Goal: Task Accomplishment & Management: Complete application form

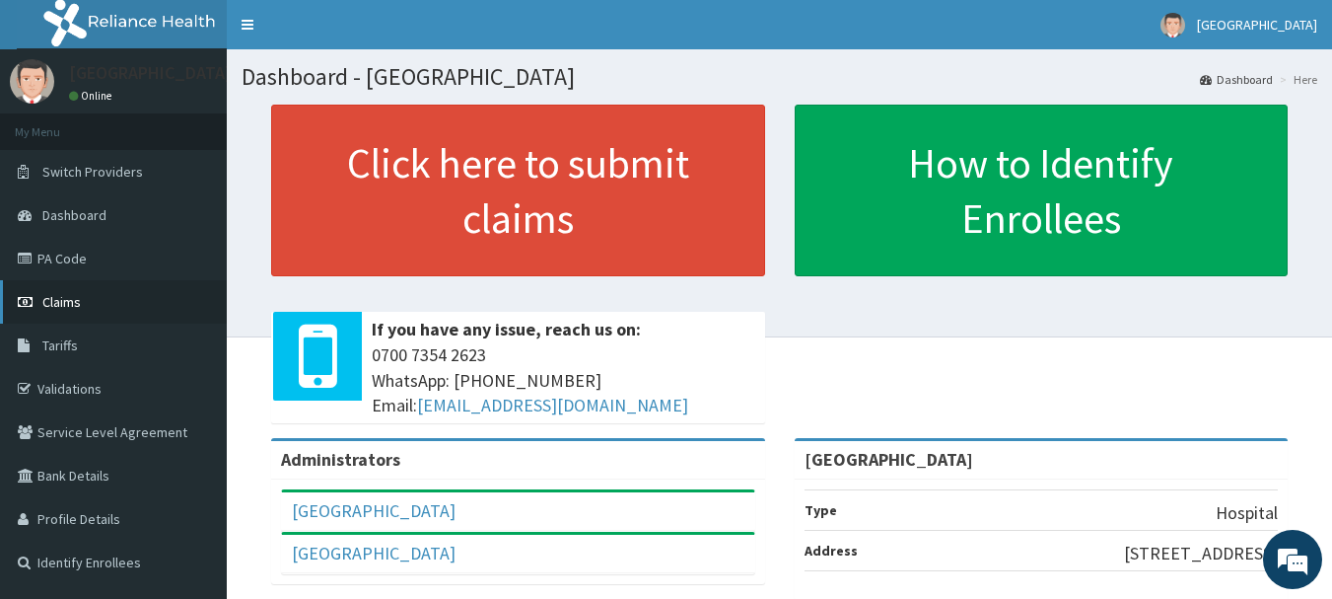
click at [72, 282] on link "Claims" at bounding box center [113, 301] width 227 height 43
click at [72, 274] on link "PA Code" at bounding box center [113, 258] width 227 height 43
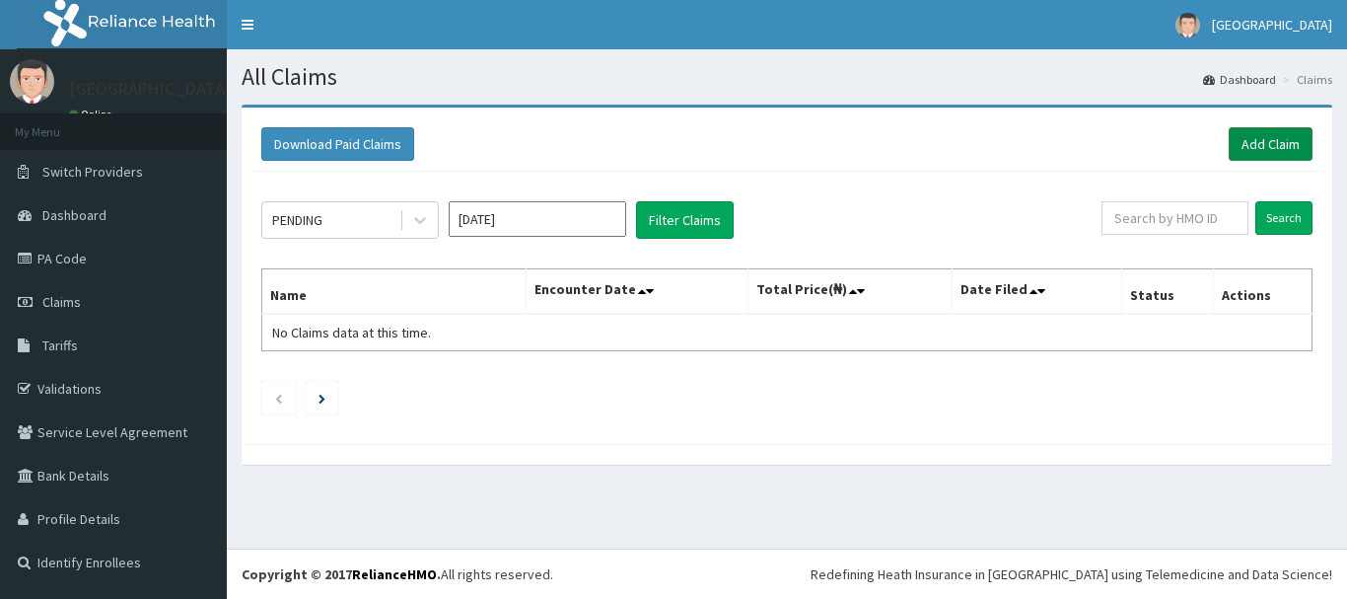
click at [1280, 157] on link "Add Claim" at bounding box center [1271, 144] width 84 height 34
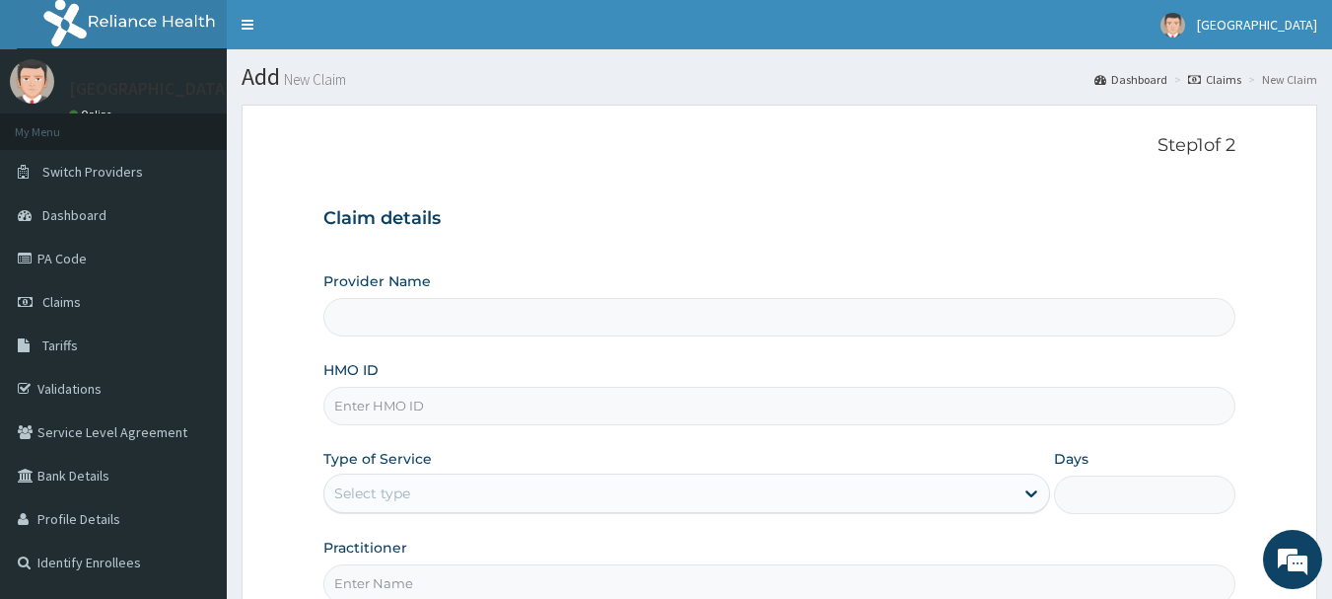
type input "[GEOGRAPHIC_DATA]"
click at [530, 400] on input "HMO ID" at bounding box center [779, 406] width 913 height 38
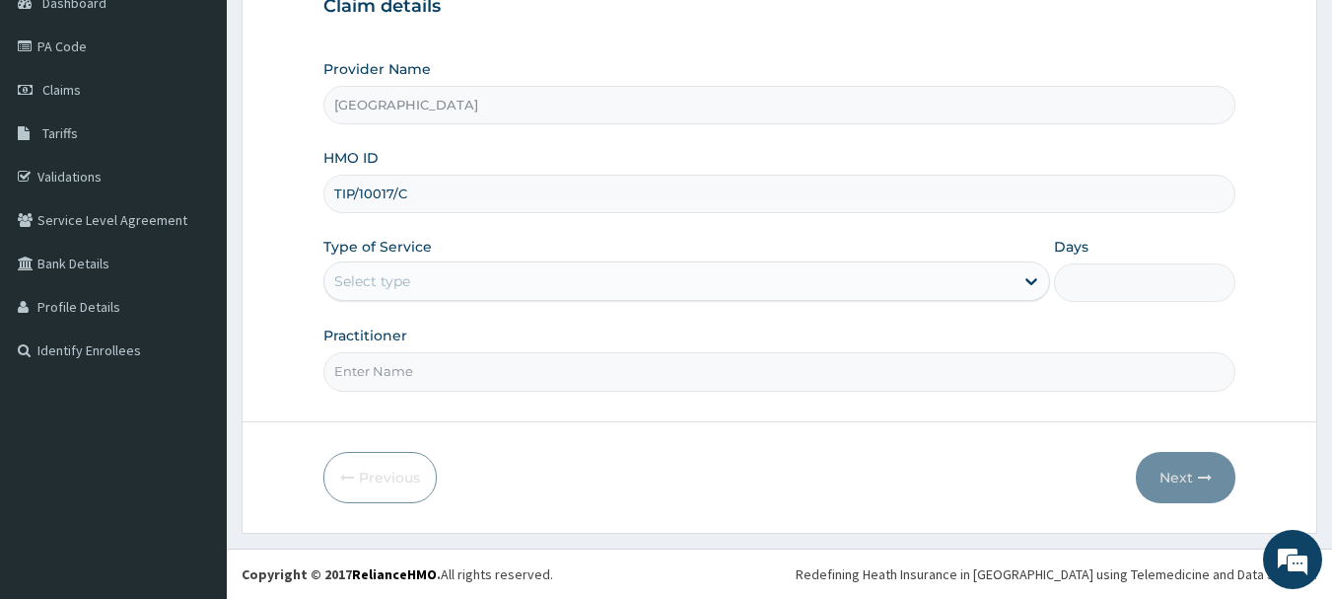
type input "TIP/10017/C"
click at [671, 285] on div "Select type" at bounding box center [668, 281] width 689 height 32
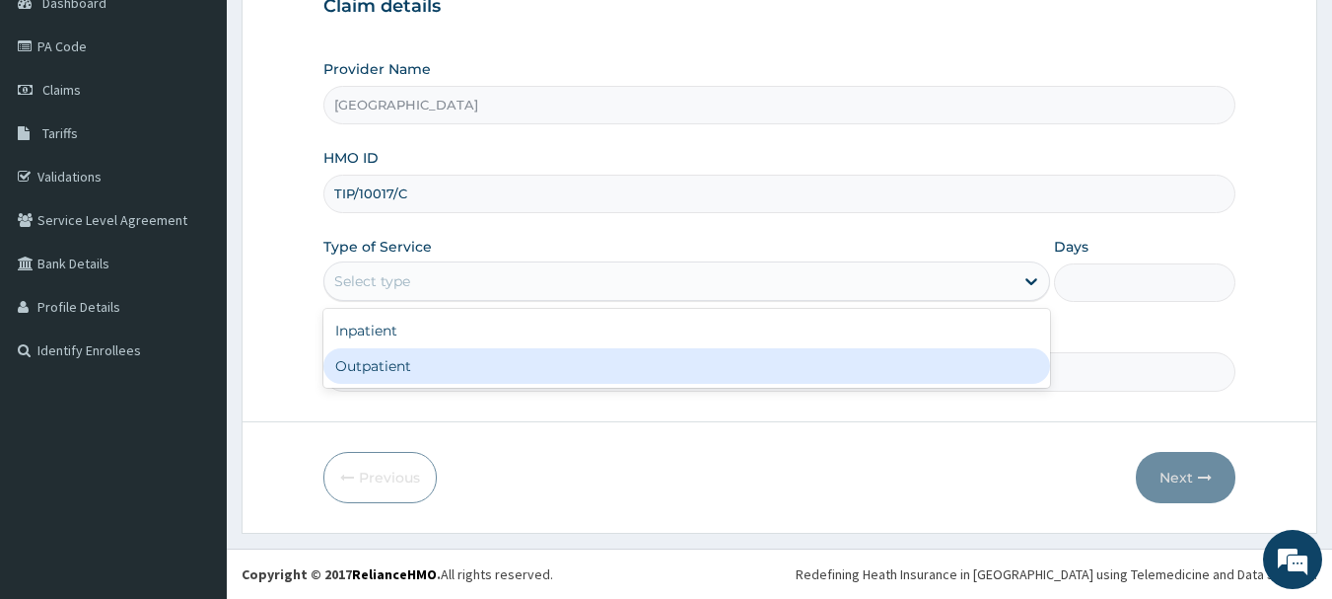
click at [553, 355] on div "Outpatient" at bounding box center [686, 366] width 727 height 36
type input "1"
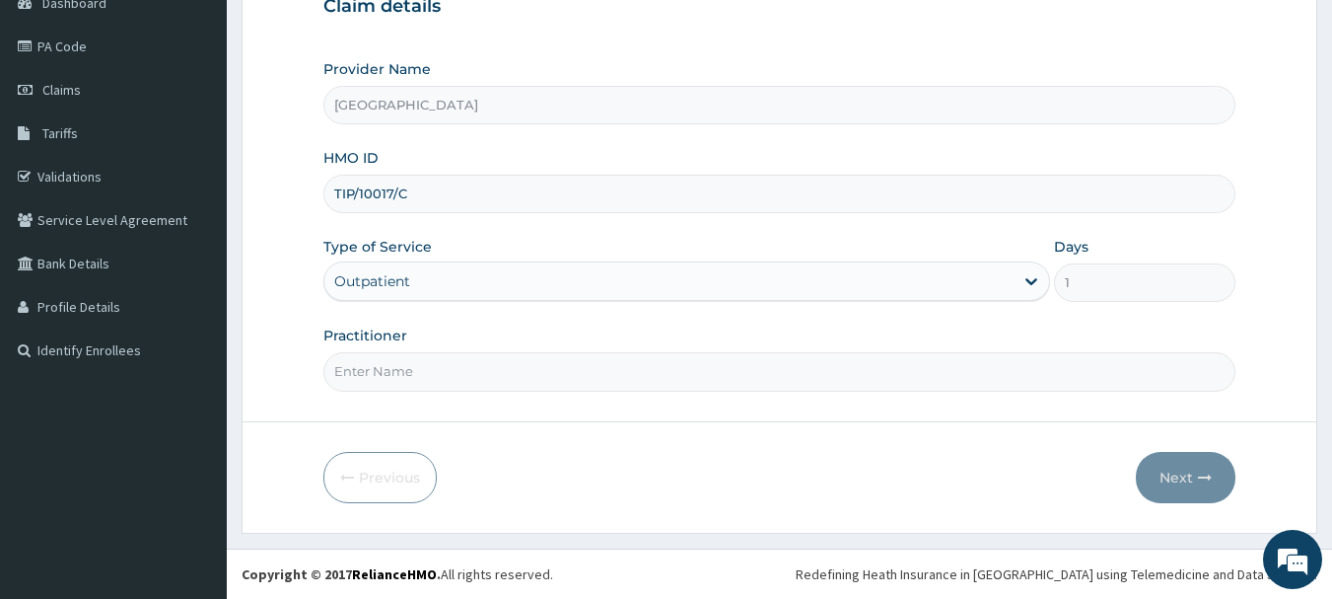
click at [814, 386] on input "Practitioner" at bounding box center [779, 371] width 913 height 38
click at [653, 372] on input "[PERSON_NAME]" at bounding box center [779, 371] width 913 height 38
type input "D"
click at [624, 369] on input "Practitioner" at bounding box center [779, 371] width 913 height 38
type input "[PERSON_NAME]"
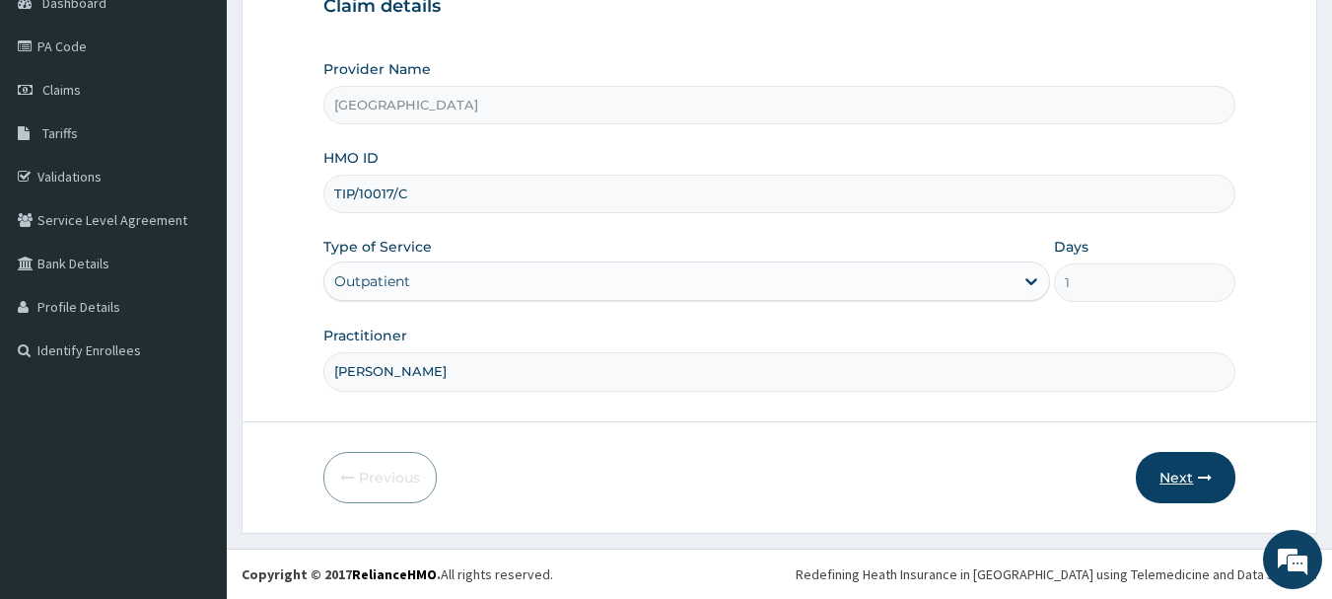
click at [1164, 486] on button "Next" at bounding box center [1186, 477] width 100 height 51
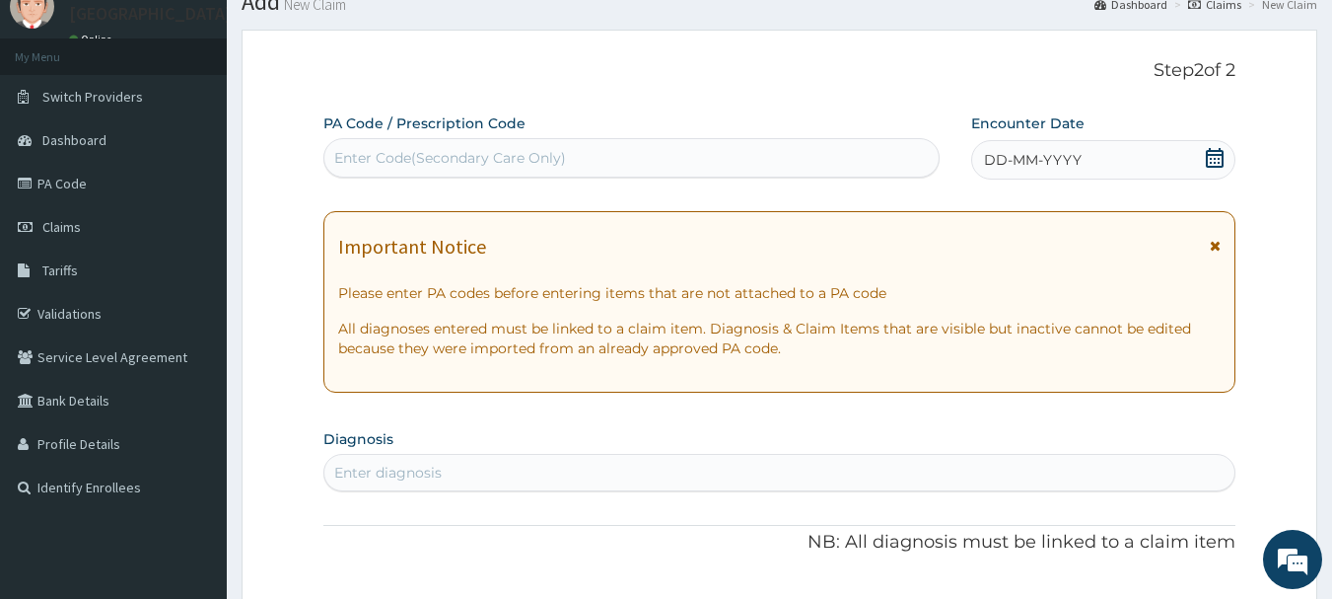
scroll to position [0, 0]
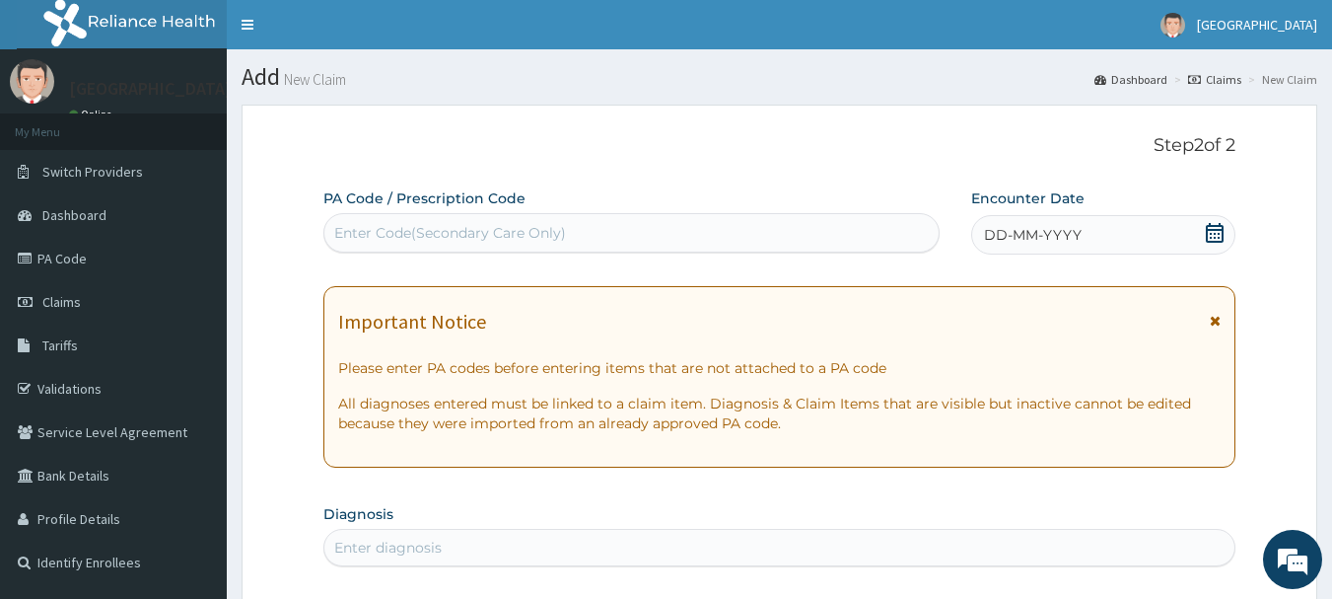
click at [1208, 230] on icon at bounding box center [1215, 233] width 18 height 20
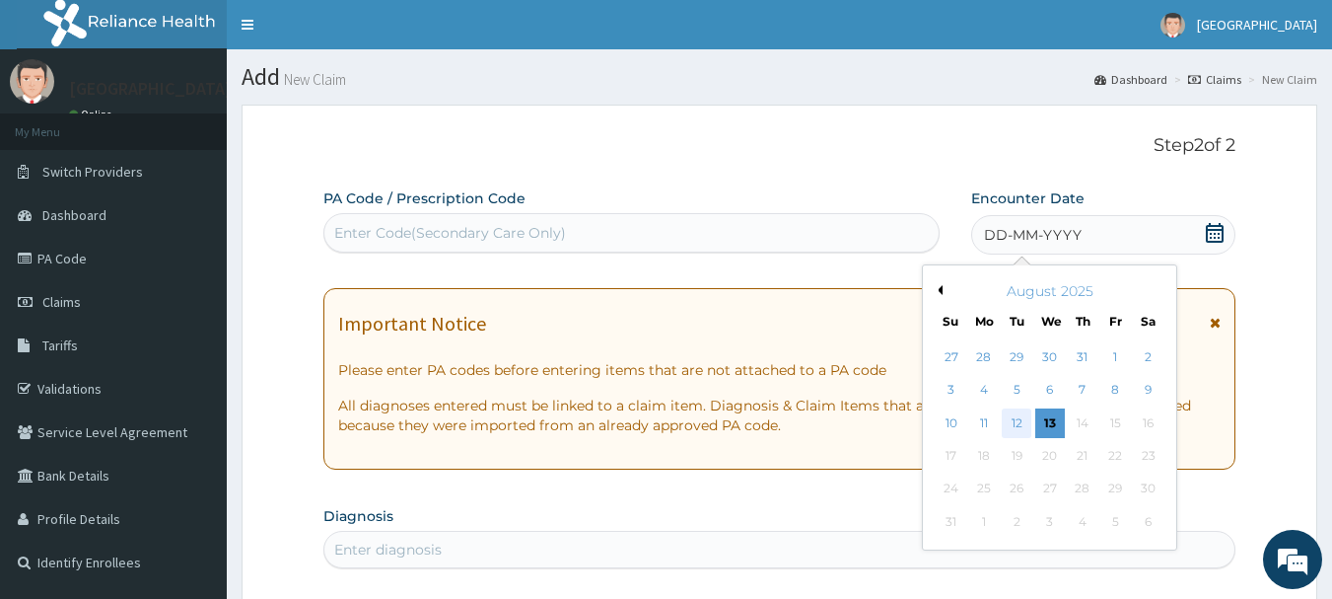
click at [1019, 413] on div "12" at bounding box center [1018, 423] width 30 height 30
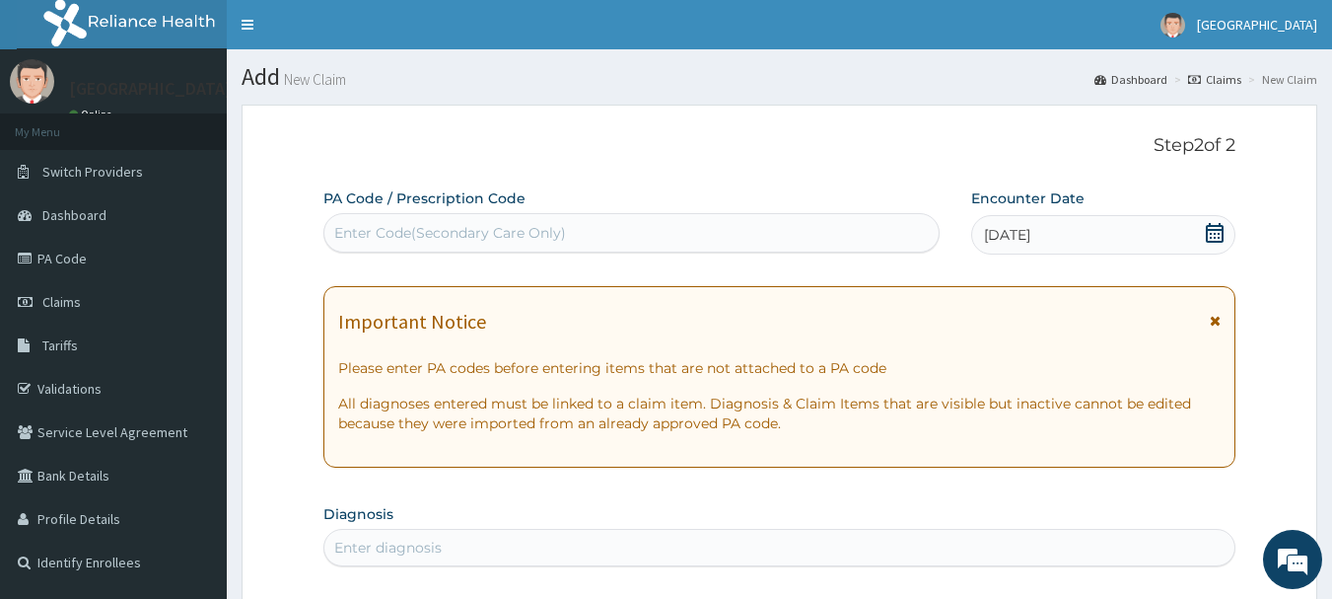
click at [748, 229] on div "Enter Code(Secondary Care Only)" at bounding box center [631, 233] width 615 height 32
paste input "PA/A26389"
type input "PA/A26389"
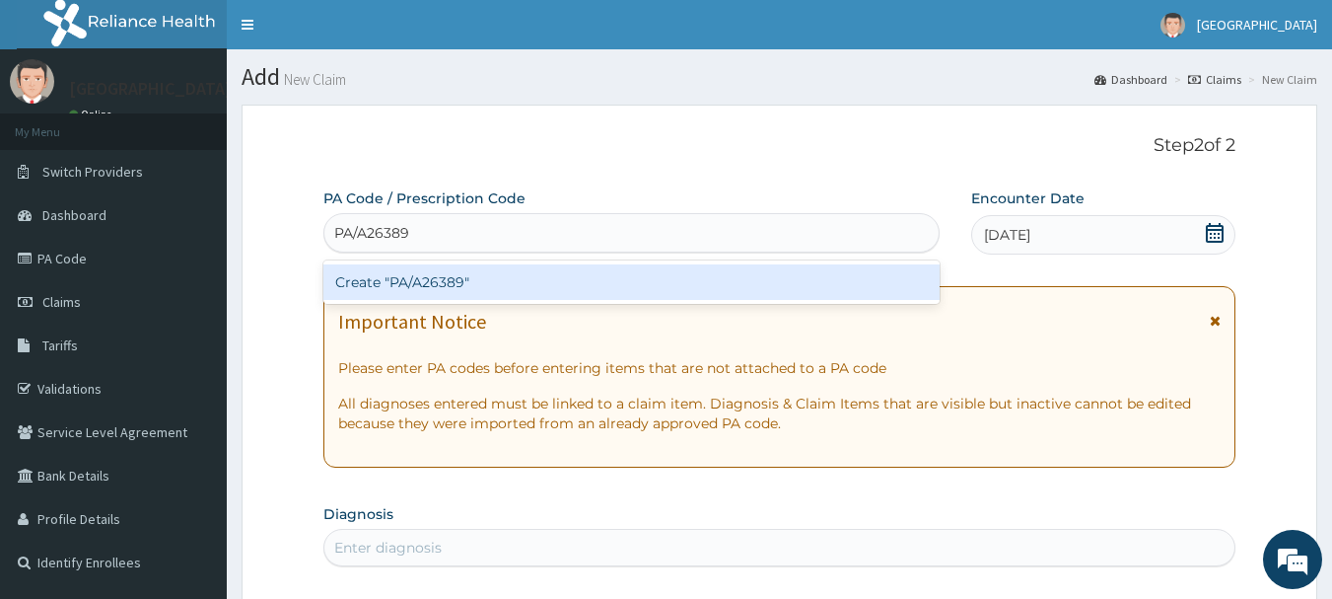
click at [683, 290] on div "Create "PA/A26389"" at bounding box center [631, 282] width 617 height 36
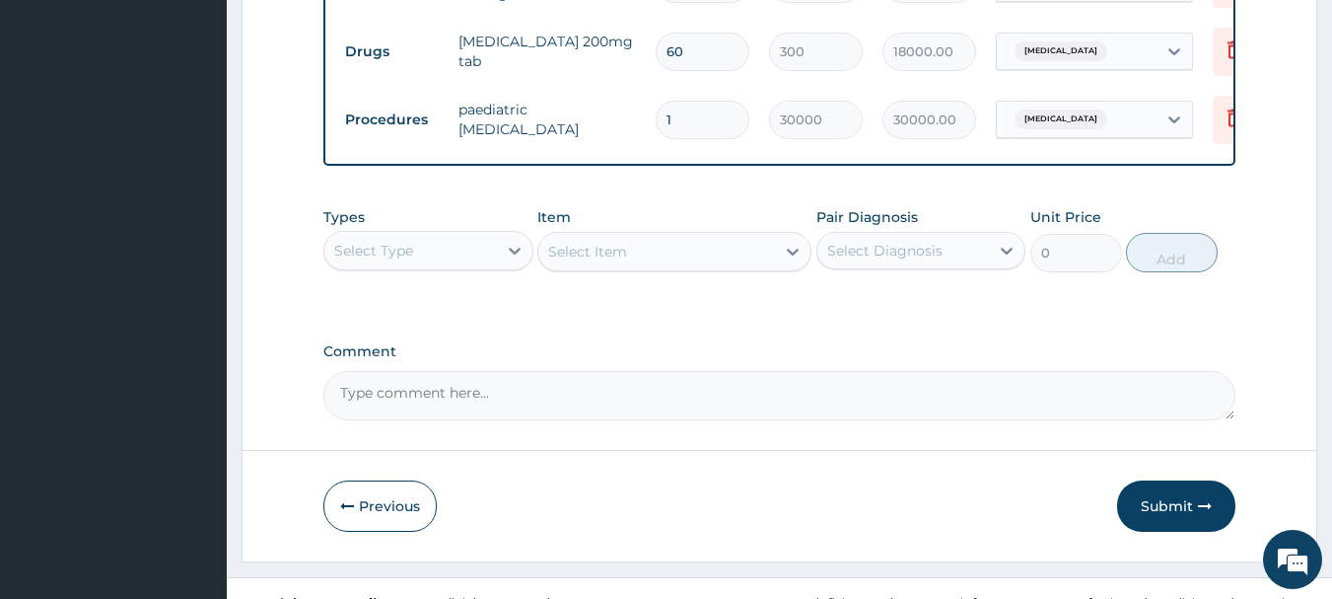
scroll to position [881, 0]
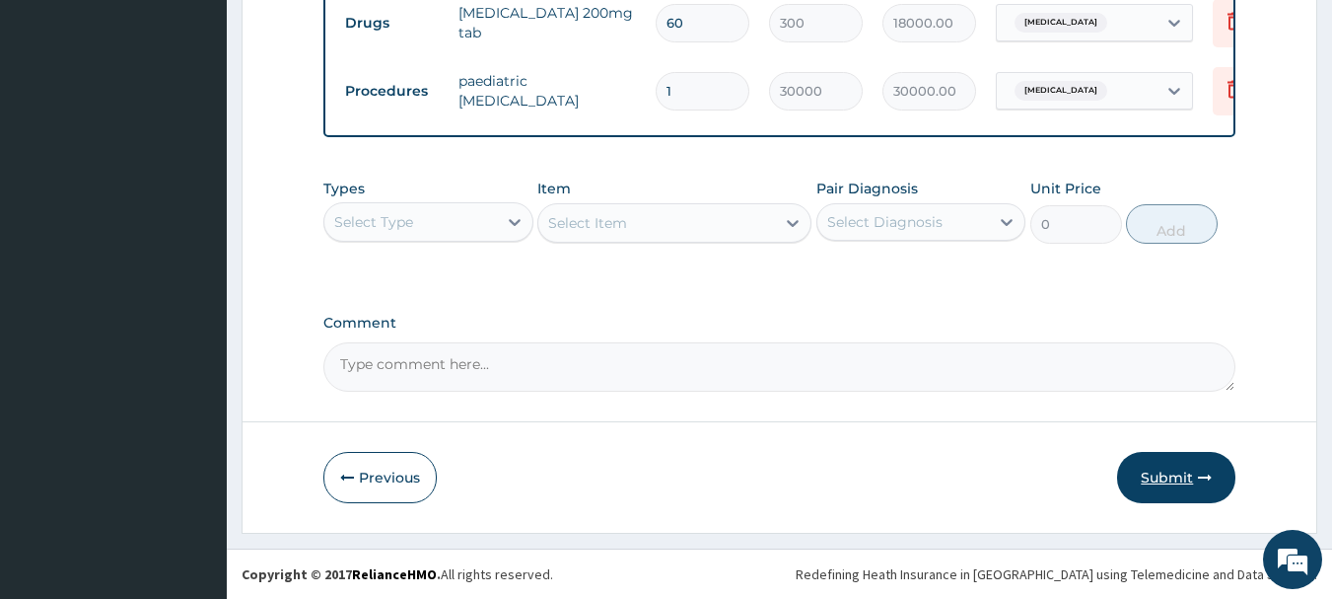
click at [1200, 484] on button "Submit" at bounding box center [1176, 477] width 118 height 51
